Goal: Task Accomplishment & Management: Manage account settings

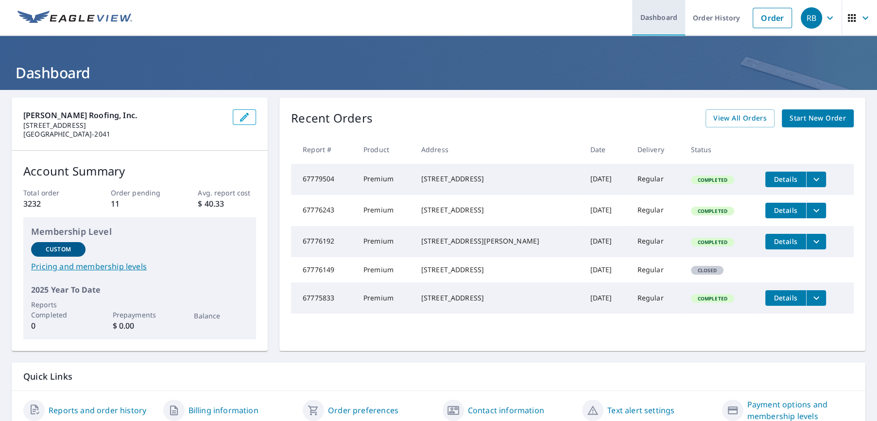
click at [652, 24] on link "Dashboard" at bounding box center [658, 17] width 53 height 35
click at [652, 17] on link "Dashboard" at bounding box center [658, 17] width 53 height 35
click at [824, 23] on icon "button" at bounding box center [830, 18] width 12 height 12
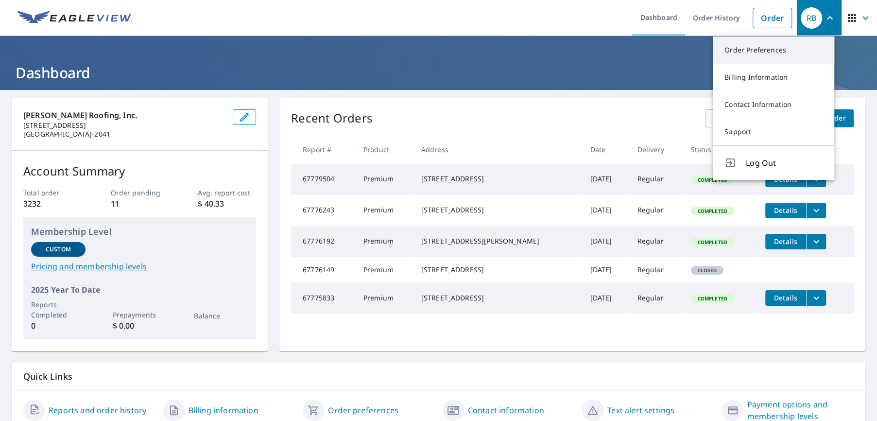
click at [764, 58] on link "Order Preferences" at bounding box center [773, 49] width 121 height 27
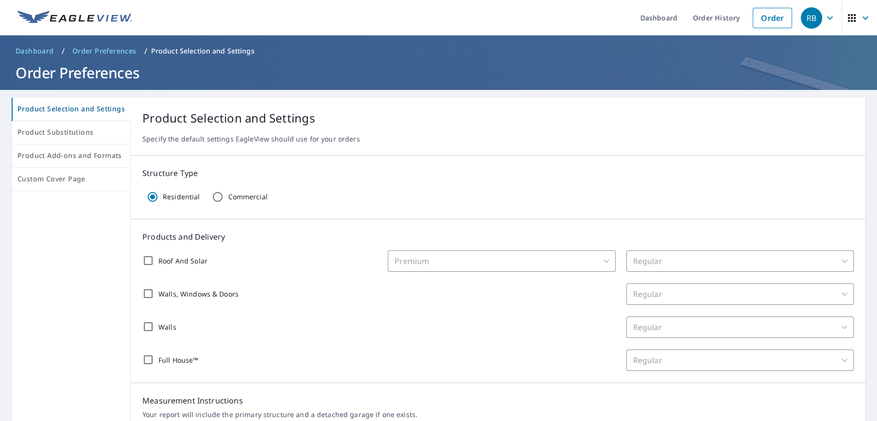
click at [827, 18] on icon "button" at bounding box center [830, 17] width 6 height 3
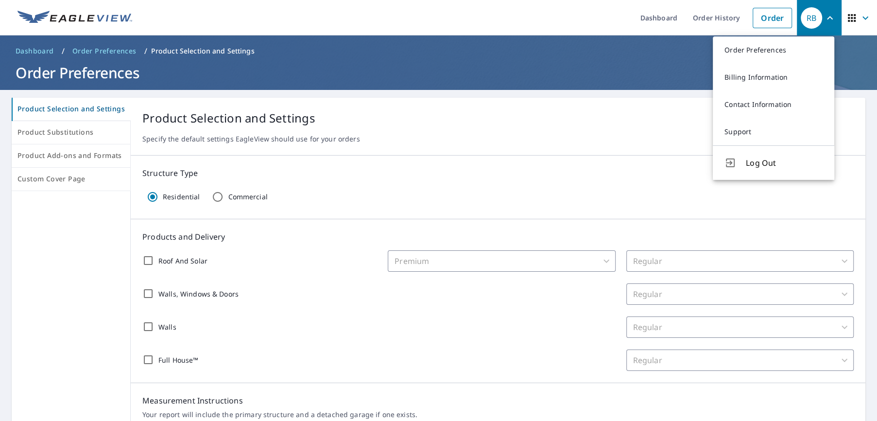
click at [759, 83] on link "Billing Information" at bounding box center [773, 77] width 121 height 27
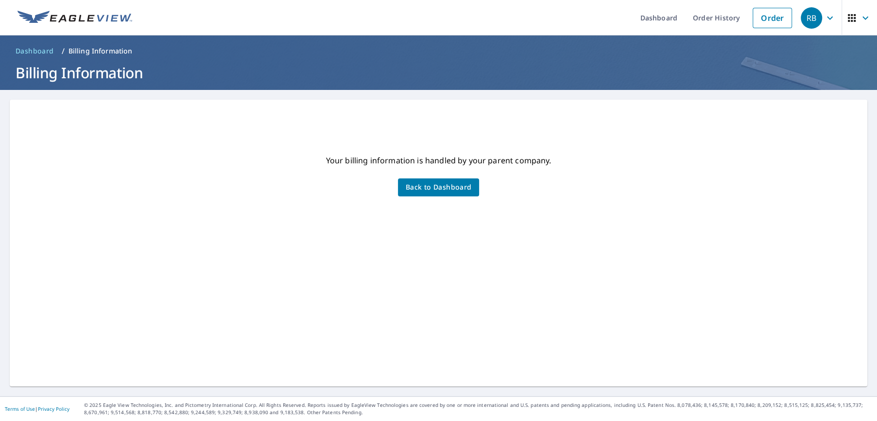
click at [824, 19] on icon "button" at bounding box center [830, 18] width 12 height 12
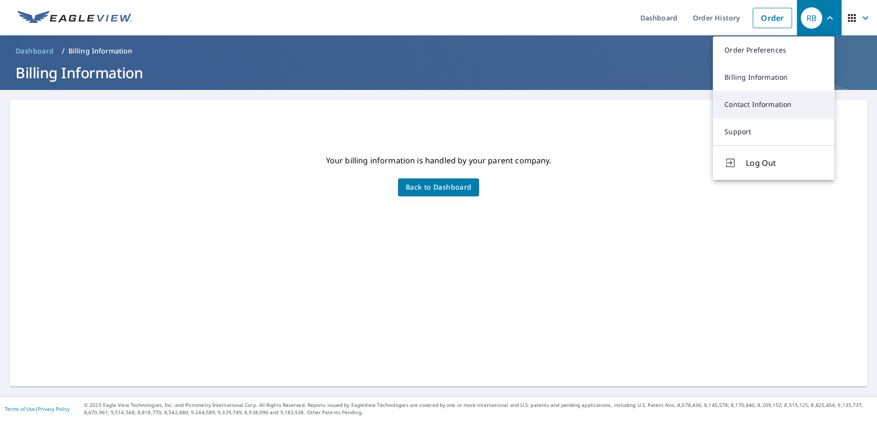
click at [778, 96] on link "Contact Information" at bounding box center [773, 104] width 121 height 27
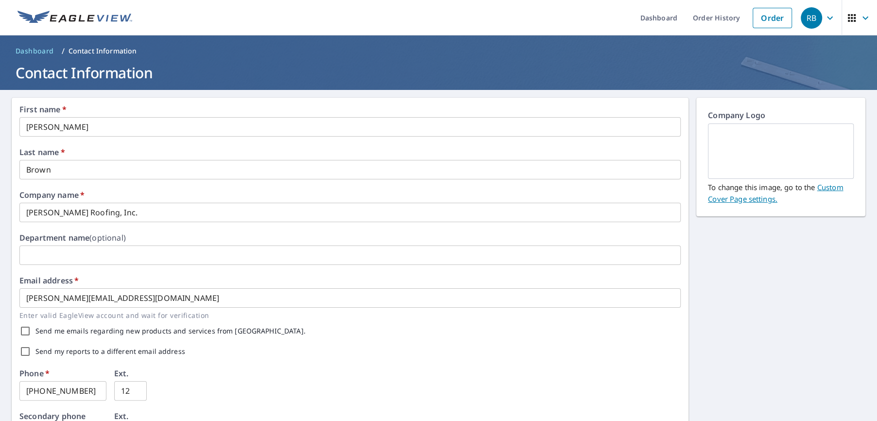
click at [827, 17] on icon "button" at bounding box center [830, 17] width 6 height 3
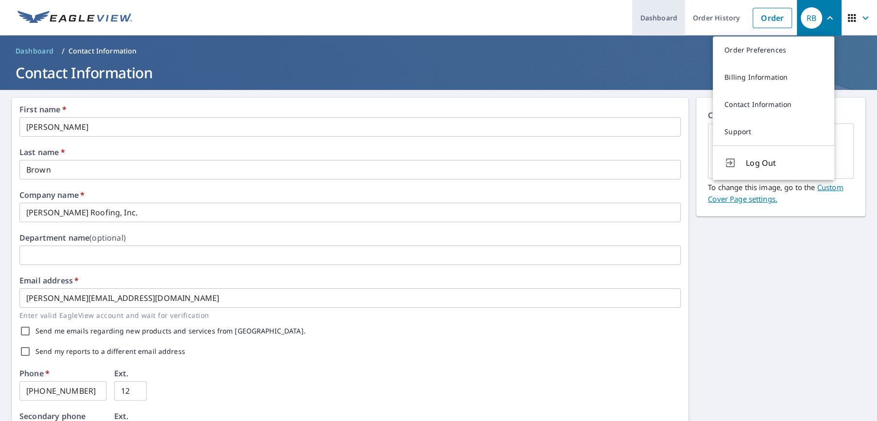
click at [670, 20] on link "Dashboard" at bounding box center [658, 17] width 53 height 35
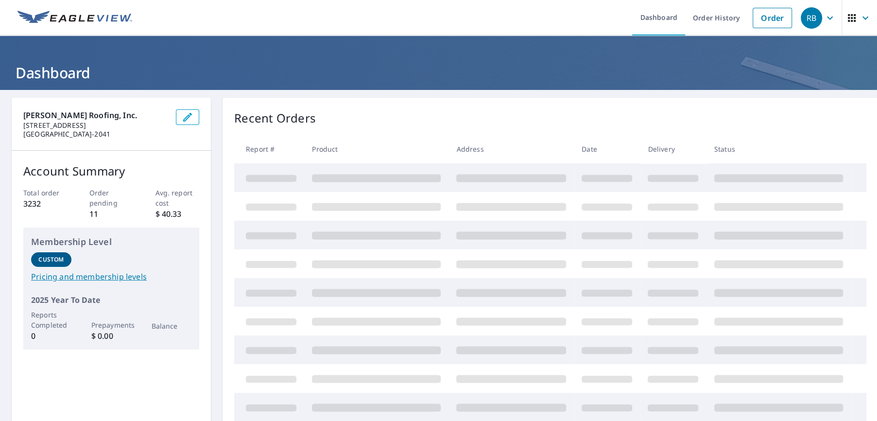
click at [186, 117] on icon "button" at bounding box center [188, 117] width 12 height 12
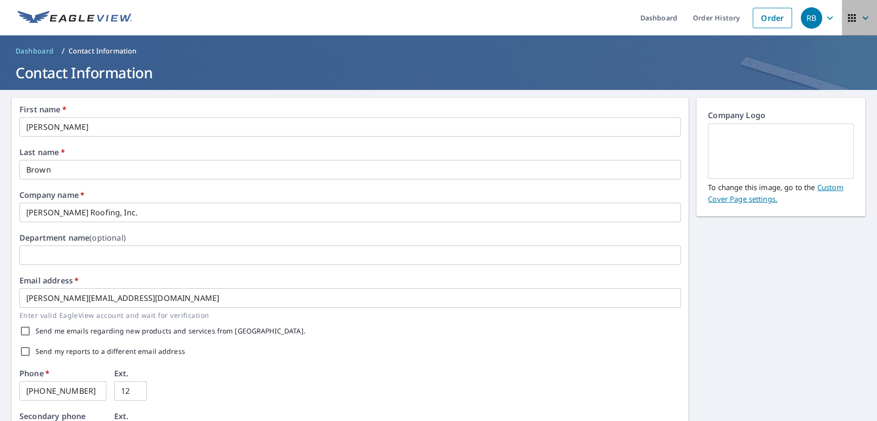
click at [860, 17] on icon "button" at bounding box center [866, 18] width 12 height 12
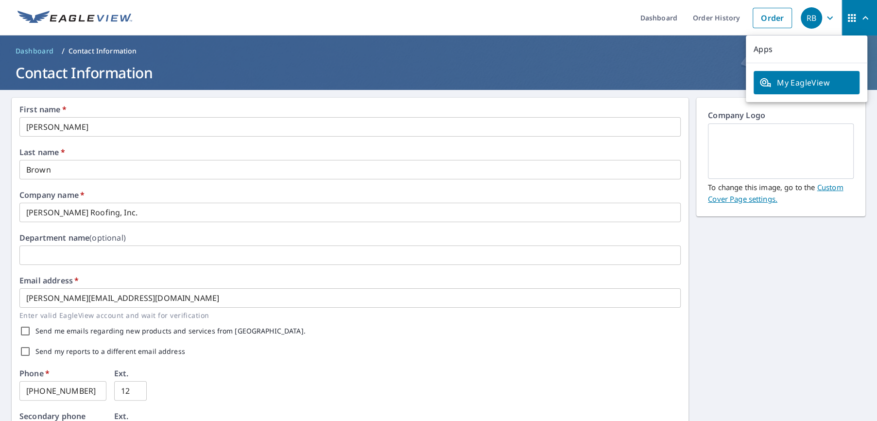
click at [789, 88] on span "My EagleView" at bounding box center [807, 83] width 94 height 12
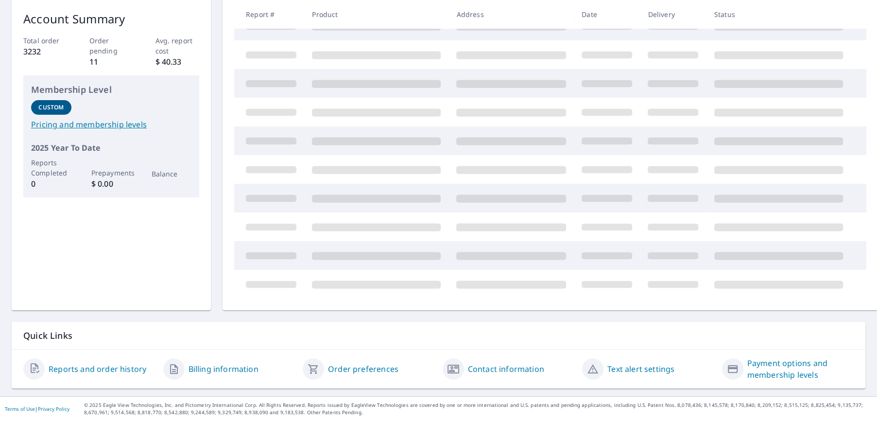
scroll to position [40, 0]
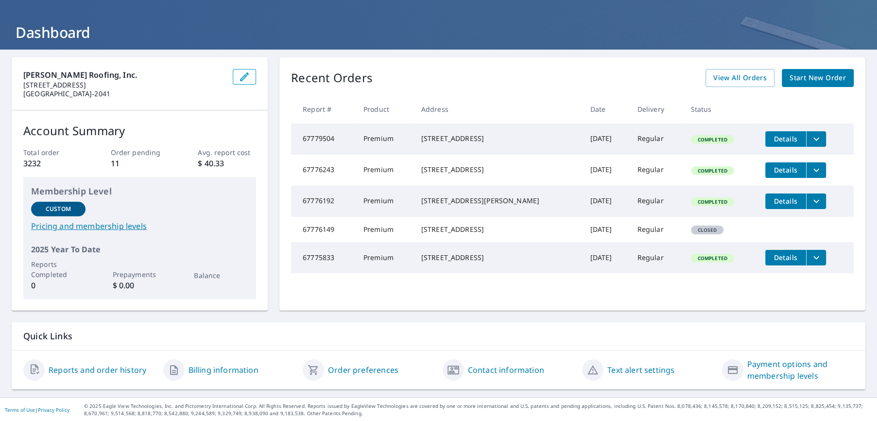
click at [117, 372] on link "Reports and order history" at bounding box center [98, 370] width 98 height 12
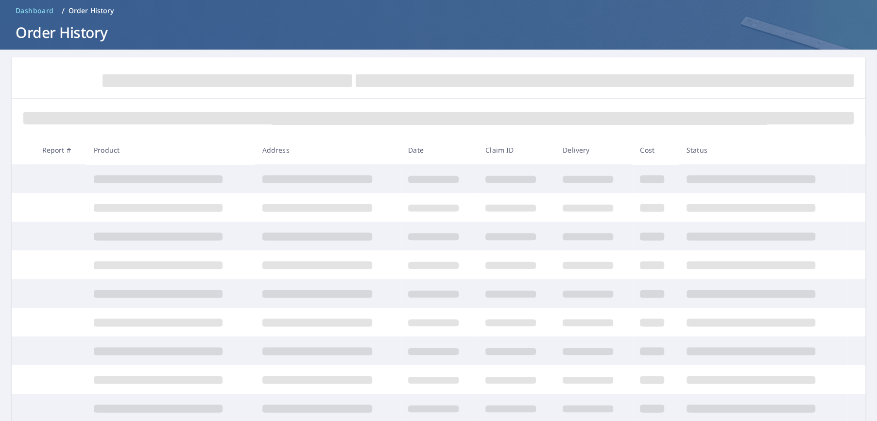
scroll to position [40, 0]
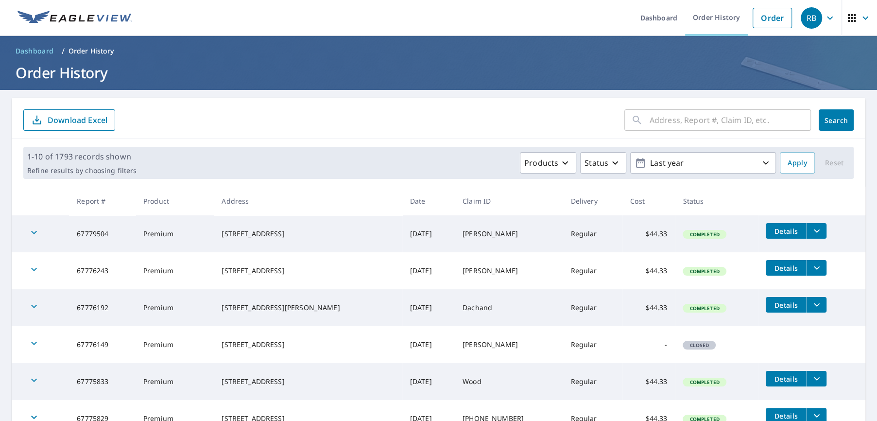
click at [33, 52] on span "Dashboard" at bounding box center [35, 51] width 38 height 10
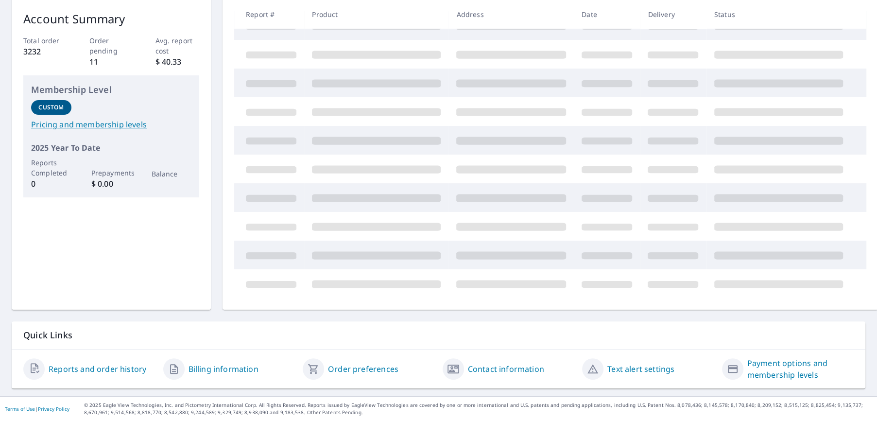
scroll to position [159, 0]
click at [226, 363] on link "Billing information" at bounding box center [224, 369] width 70 height 12
click at [379, 363] on link "Order preferences" at bounding box center [363, 369] width 70 height 12
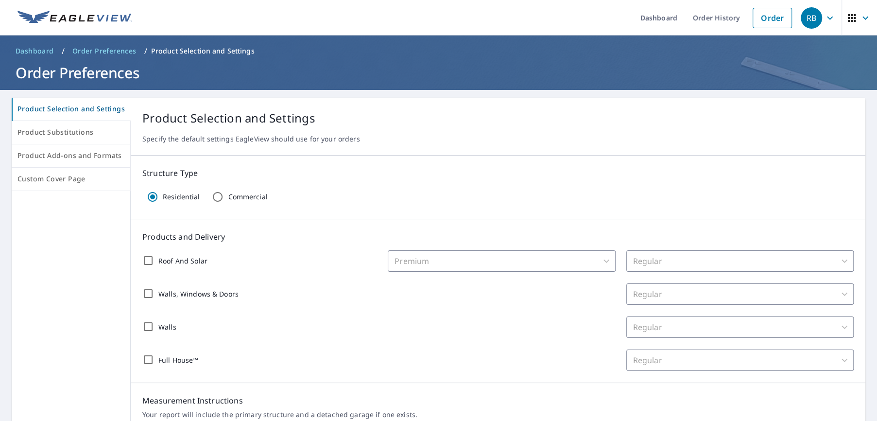
scroll to position [219, 0]
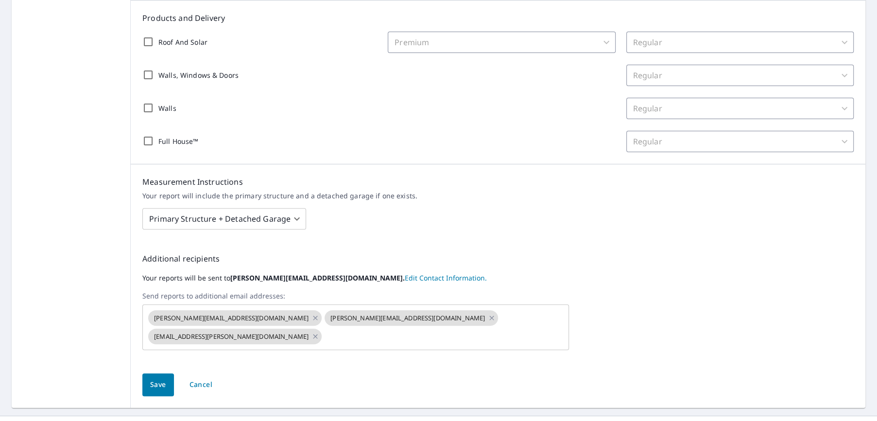
click at [405, 277] on link "Edit Contact Information." at bounding box center [446, 277] width 82 height 9
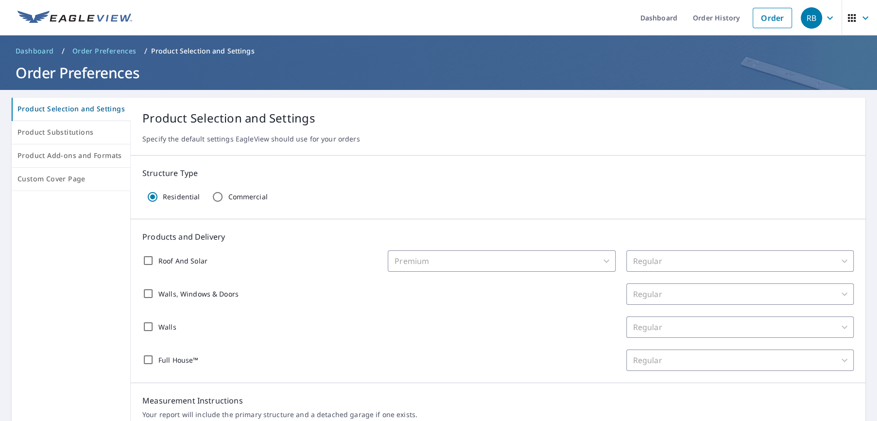
scroll to position [219, 0]
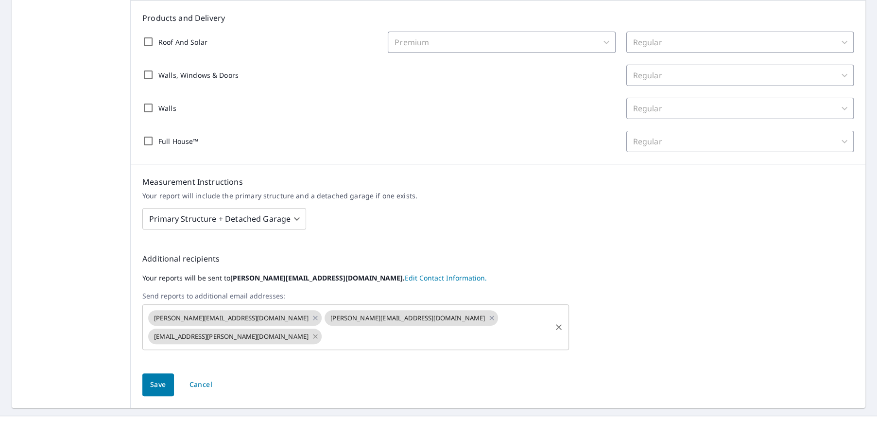
click at [319, 331] on icon at bounding box center [316, 336] width 8 height 11
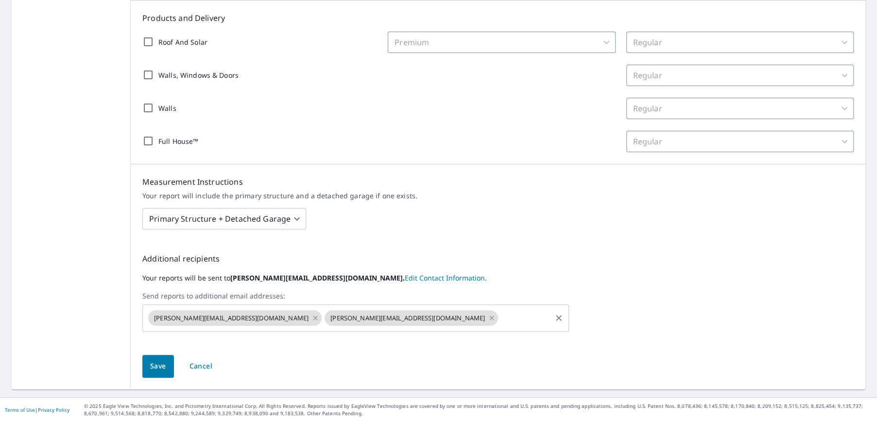
click at [156, 363] on span "Save" at bounding box center [158, 366] width 16 height 12
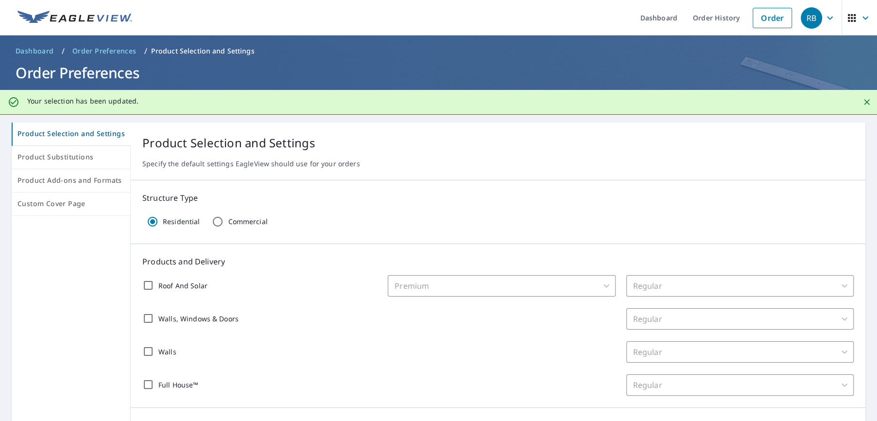
scroll to position [243, 0]
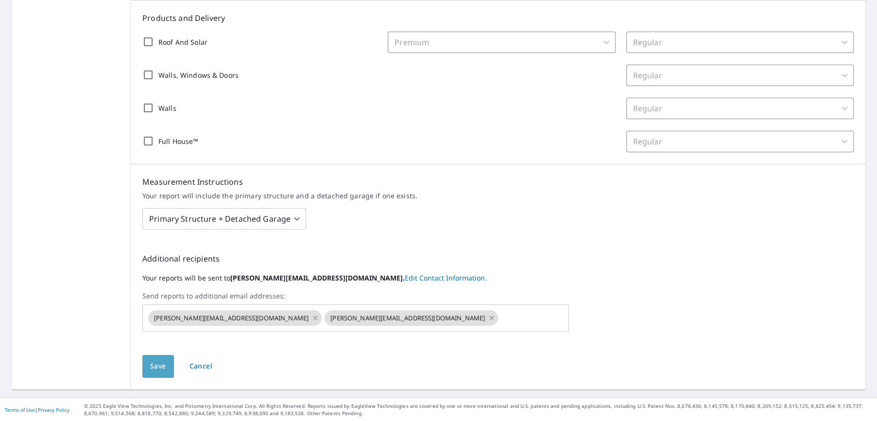
click at [150, 368] on span "Save" at bounding box center [158, 366] width 16 height 12
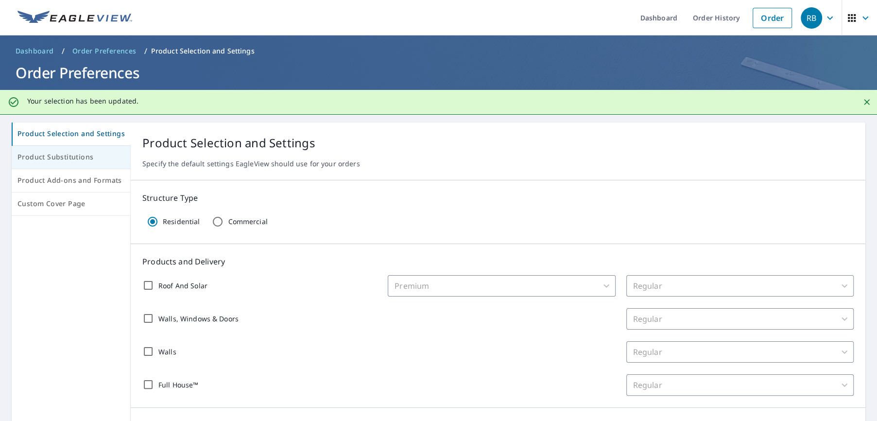
click at [87, 156] on span "Product Substitutions" at bounding box center [70, 157] width 107 height 12
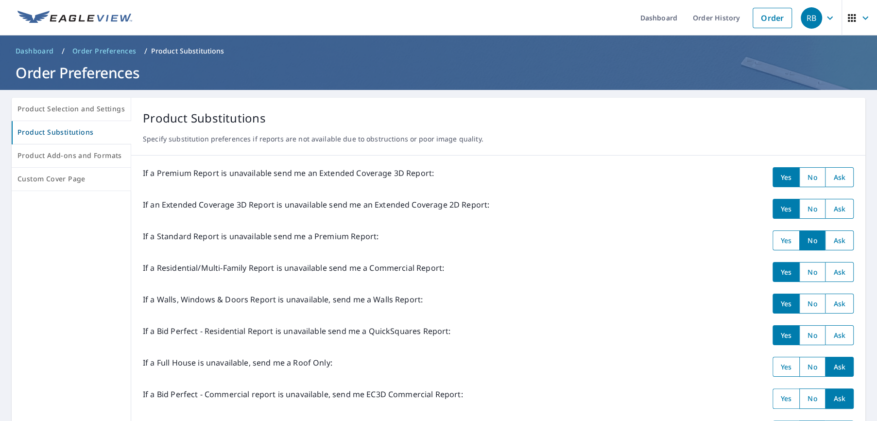
scroll to position [108, 0]
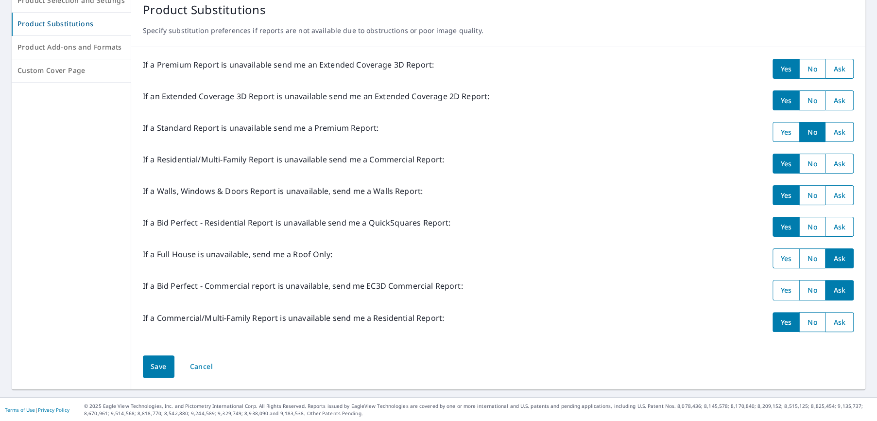
click at [810, 197] on input "radio" at bounding box center [812, 195] width 26 height 20
radio input "true"
click at [808, 226] on input "radio" at bounding box center [812, 227] width 26 height 20
radio input "true"
click at [152, 361] on span "Save" at bounding box center [159, 367] width 16 height 12
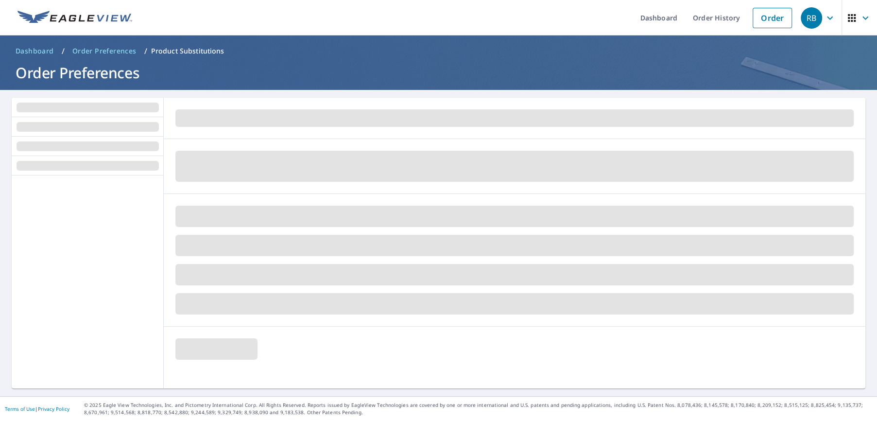
scroll to position [0, 0]
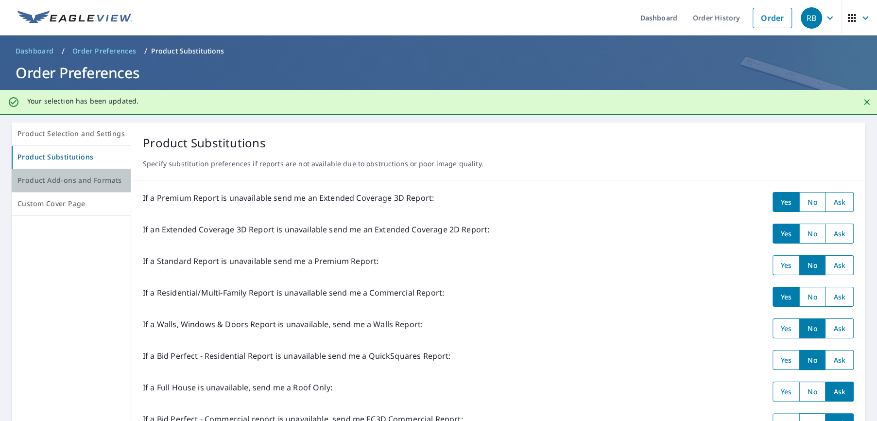
click at [90, 189] on button "Product Add-ons and Formats" at bounding box center [72, 180] width 120 height 23
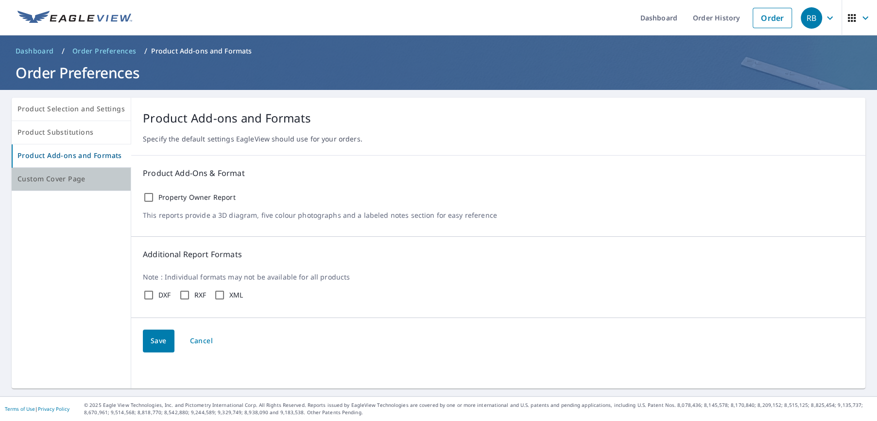
click at [90, 188] on button "Custom Cover Page" at bounding box center [72, 179] width 120 height 23
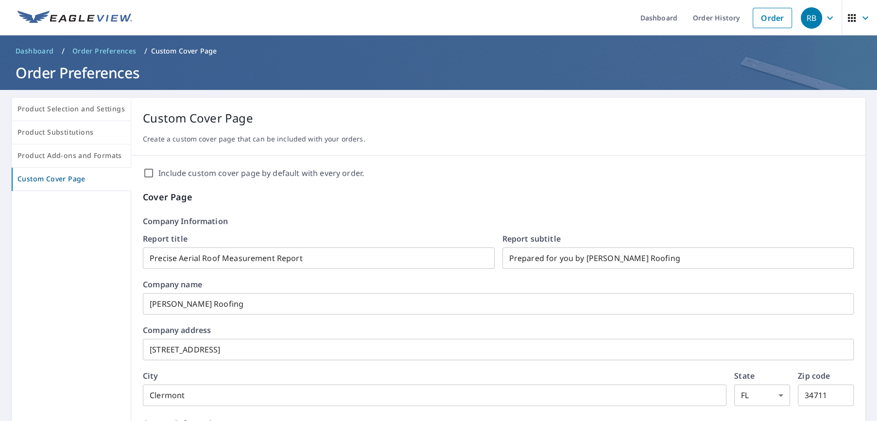
scroll to position [243, 0]
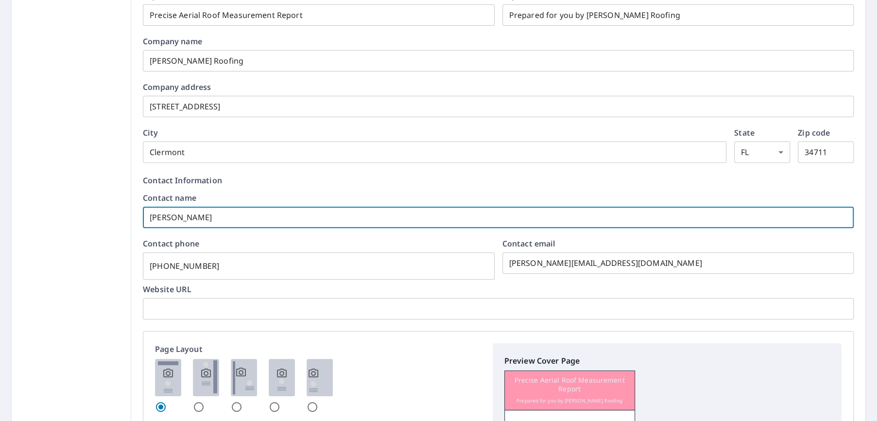
drag, startPoint x: 216, startPoint y: 214, endPoint x: 144, endPoint y: 221, distance: 72.7
click at [144, 221] on input "[PERSON_NAME]" at bounding box center [498, 217] width 711 height 27
type input "[PERSON_NAME]"
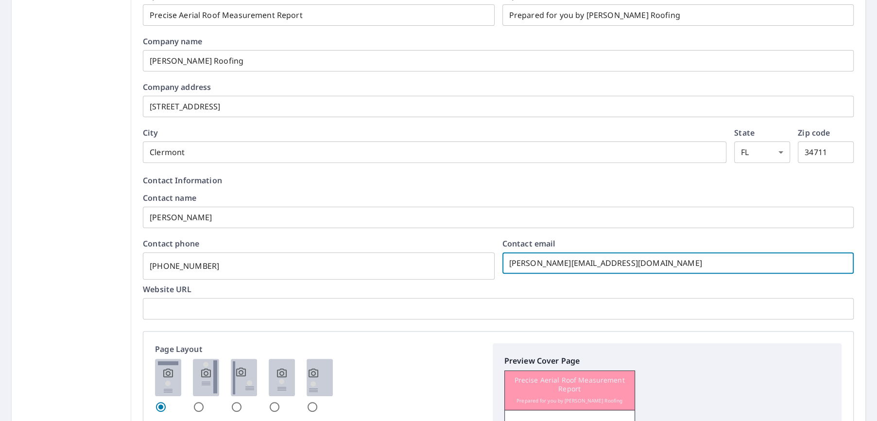
drag, startPoint x: 526, startPoint y: 263, endPoint x: 461, endPoint y: 268, distance: 65.3
click at [461, 268] on div "Contact phone [PHONE_NUMBER] ​ Contact email [PERSON_NAME][EMAIL_ADDRESS][DOMAI…" at bounding box center [498, 257] width 711 height 34
type input "[PERSON_NAME][EMAIL_ADDRESS][PERSON_NAME][DOMAIN_NAME]"
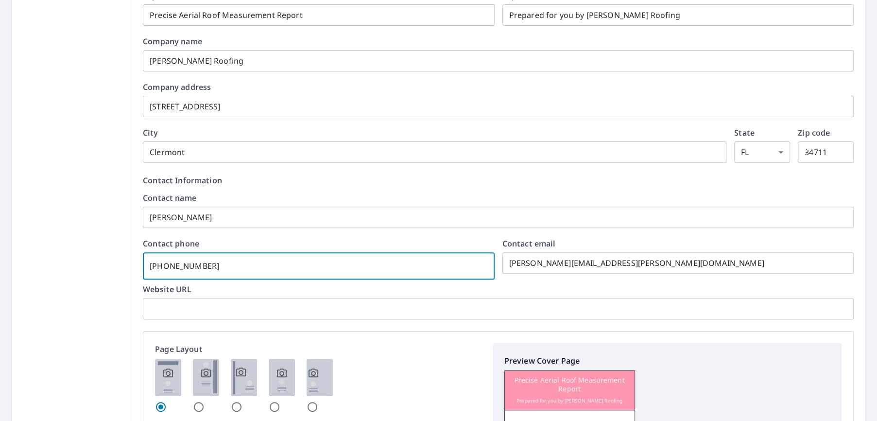
drag, startPoint x: 209, startPoint y: 263, endPoint x: 134, endPoint y: 264, distance: 75.8
click at [134, 264] on div "Include custom cover page by default with every order. Cover Page Company Infor…" at bounding box center [498, 277] width 734 height 728
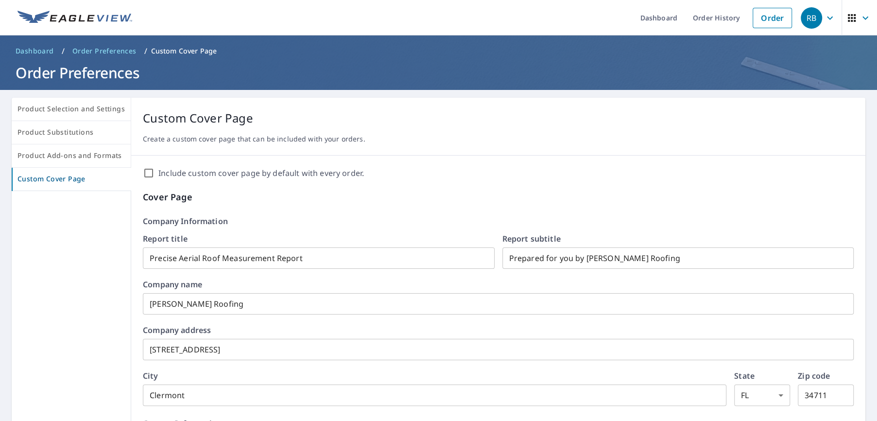
scroll to position [486, 0]
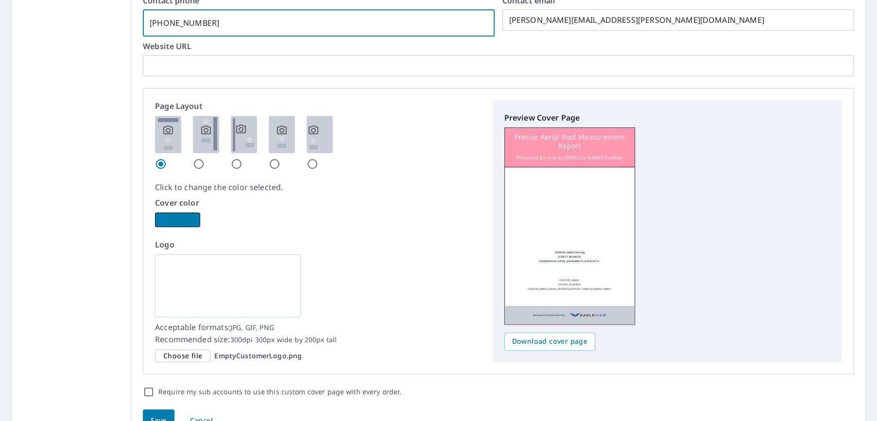
type input "[PHONE_NUMBER]"
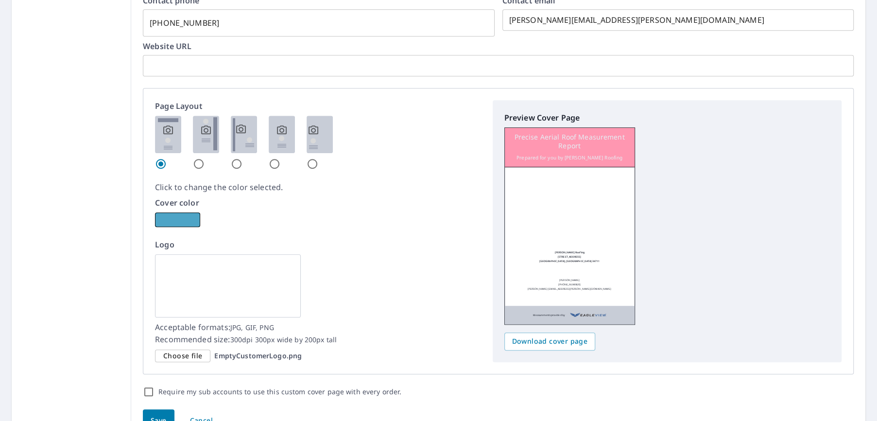
click at [187, 222] on button "button" at bounding box center [177, 219] width 45 height 15
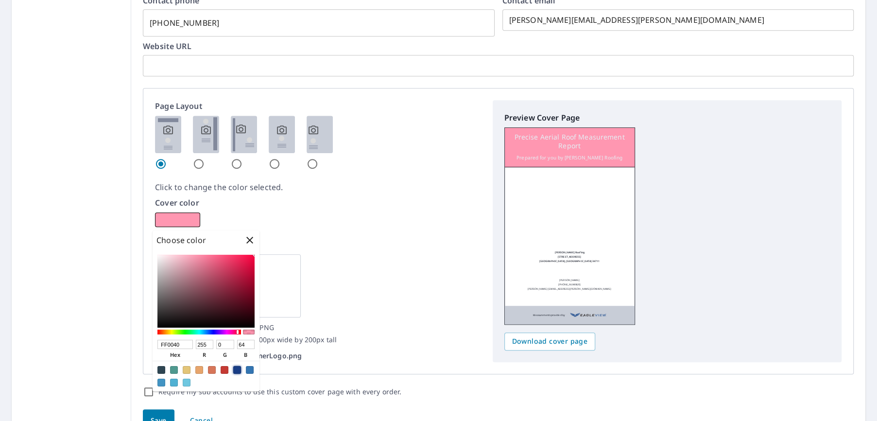
click at [236, 368] on div at bounding box center [237, 370] width 8 height 8
type input "183D85"
type input "24"
type input "61"
type input "133"
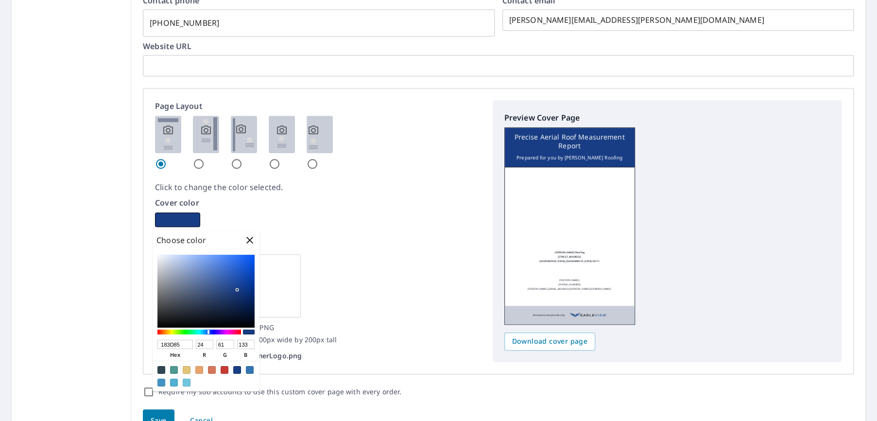
click at [386, 168] on div at bounding box center [318, 143] width 326 height 54
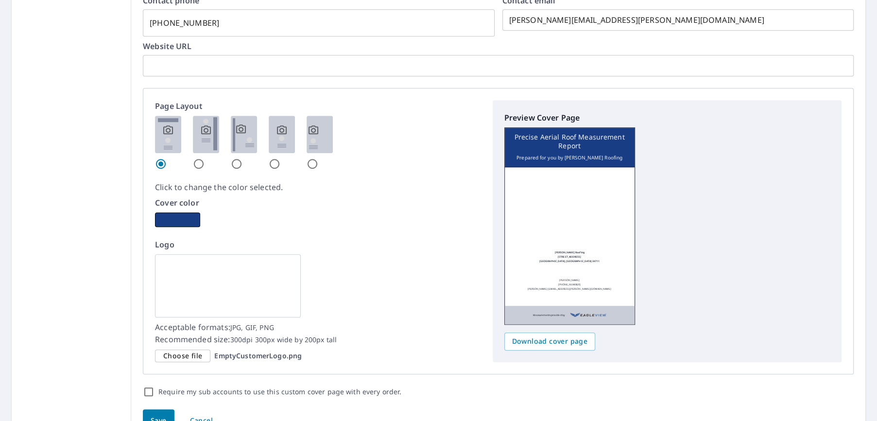
click at [358, 163] on div at bounding box center [318, 143] width 326 height 54
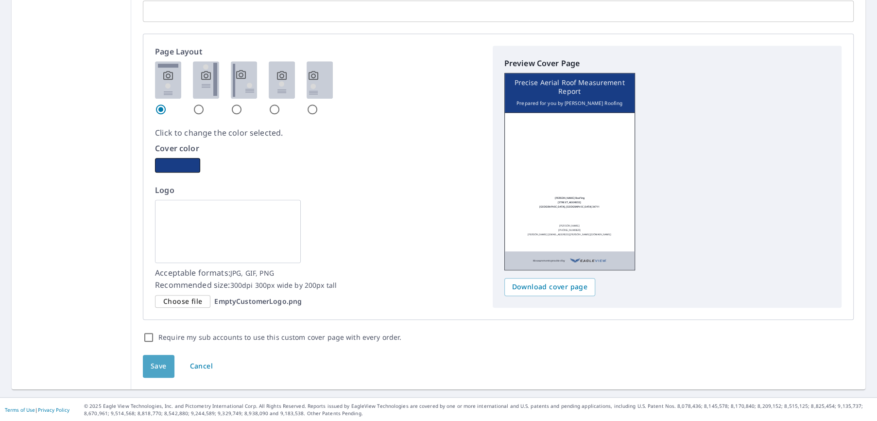
click at [152, 363] on span "Save" at bounding box center [159, 366] width 16 height 12
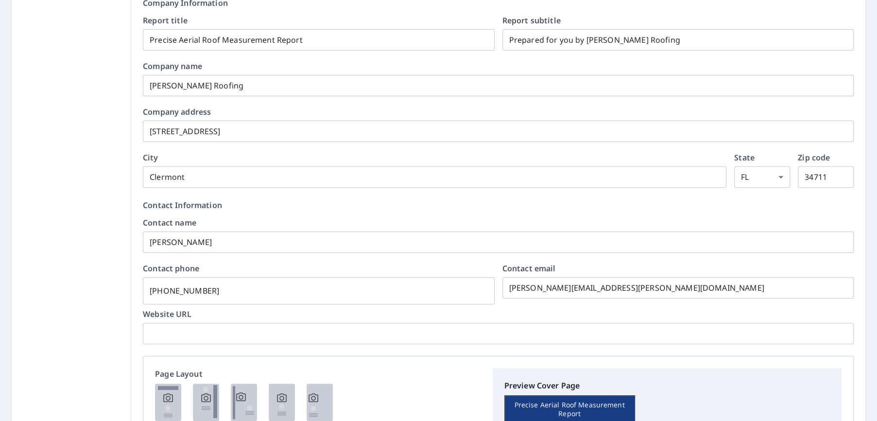
scroll to position [0, 0]
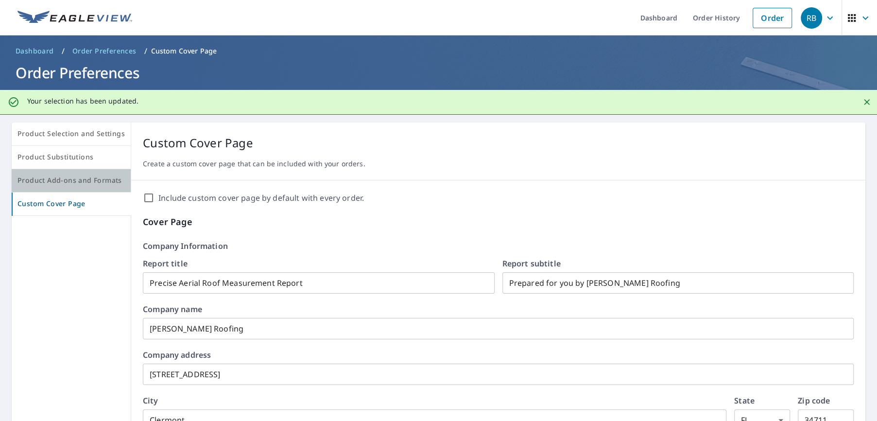
click at [72, 184] on span "Product Add-ons and Formats" at bounding box center [70, 180] width 107 height 12
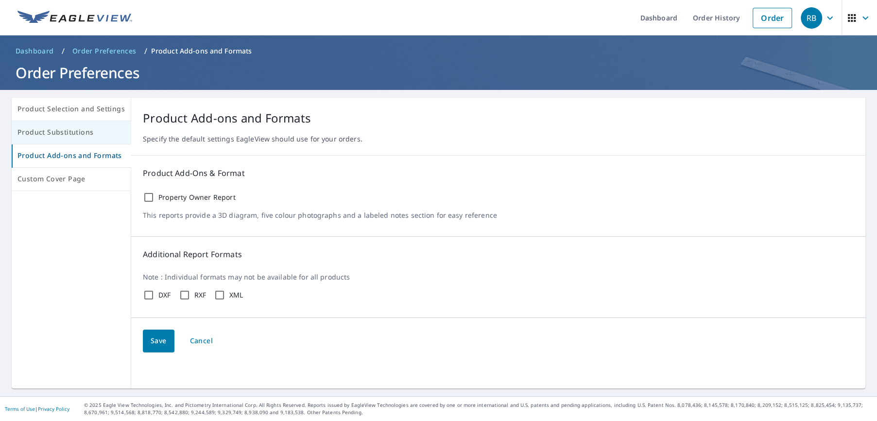
click at [81, 140] on button "Product Substitutions" at bounding box center [72, 132] width 120 height 23
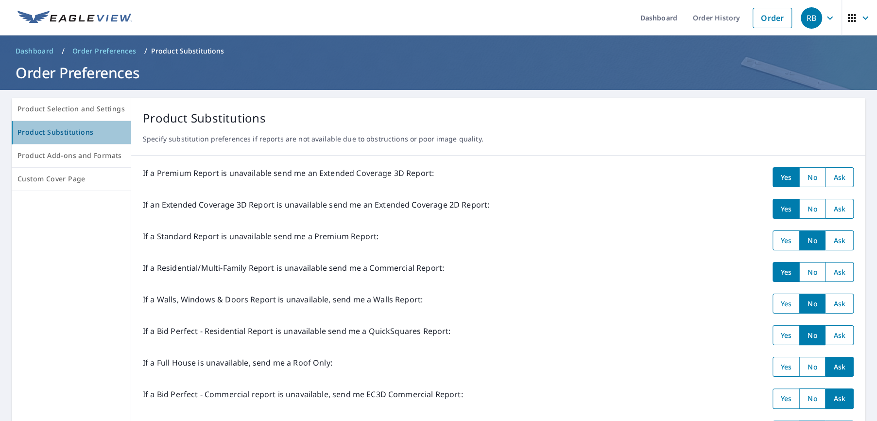
click at [87, 121] on button "Product Substitutions" at bounding box center [72, 132] width 120 height 23
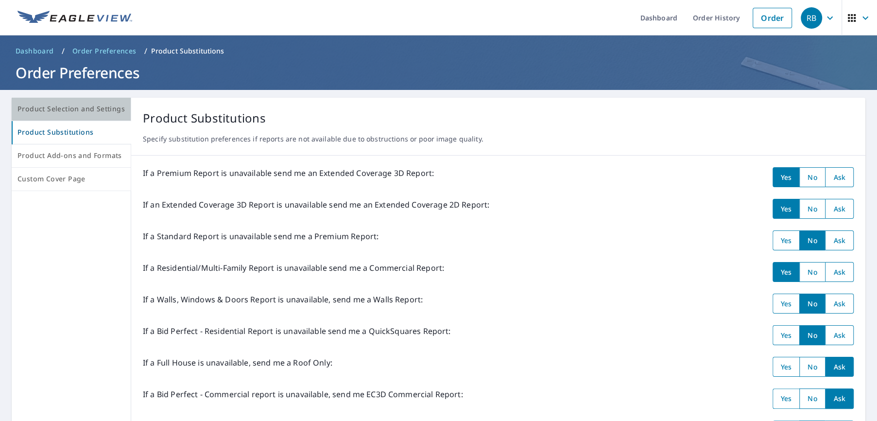
click at [88, 119] on button "Product Selection and Settings" at bounding box center [72, 109] width 120 height 23
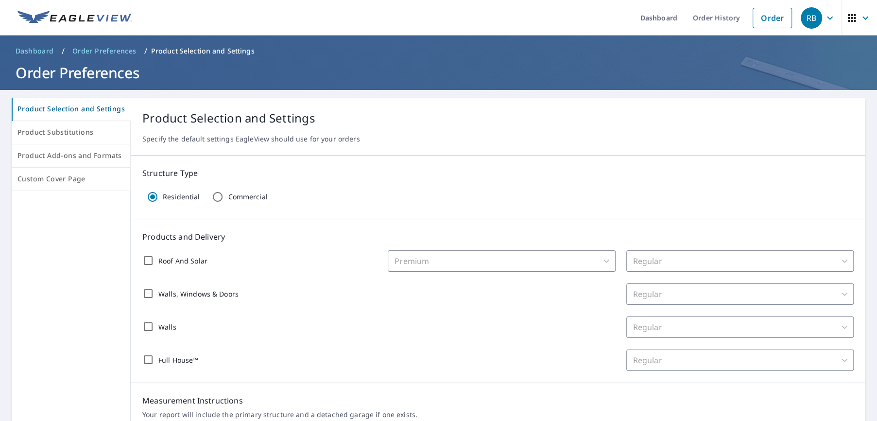
scroll to position [219, 0]
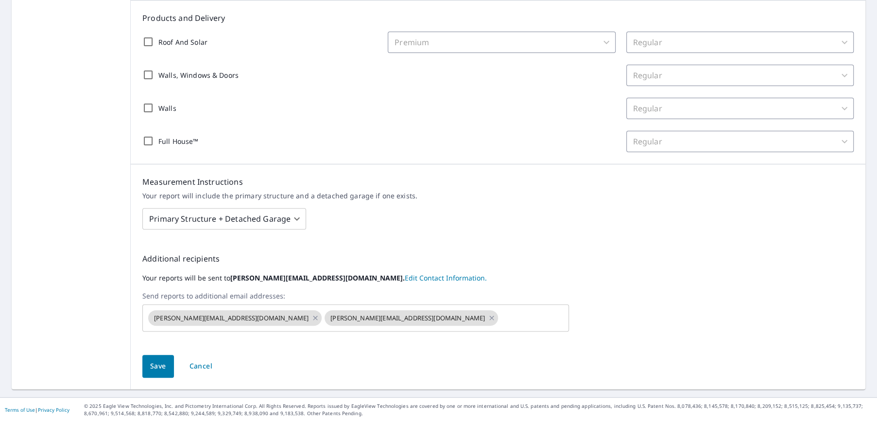
click at [157, 363] on span "Save" at bounding box center [158, 366] width 16 height 12
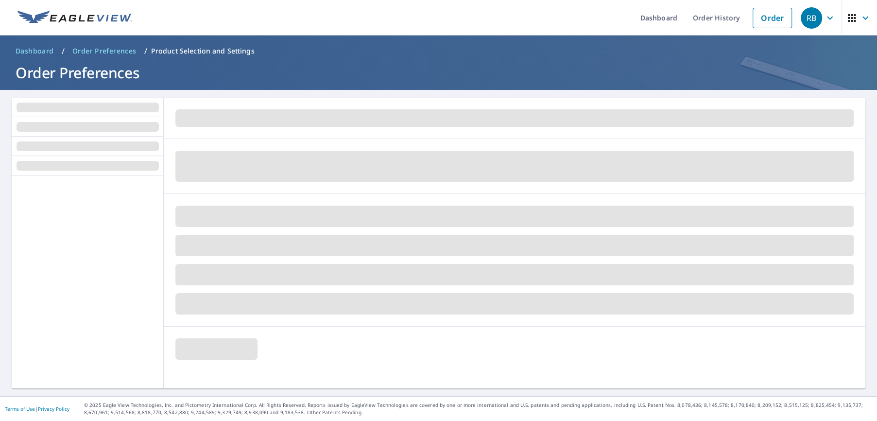
scroll to position [0, 0]
